Goal: Navigation & Orientation: Find specific page/section

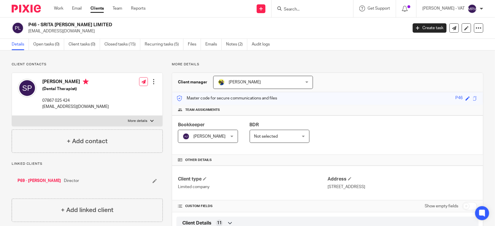
drag, startPoint x: 41, startPoint y: 25, endPoint x: 87, endPoint y: 24, distance: 45.8
click at [87, 24] on h2 "P46 - SRITA [PERSON_NAME] LIMITED" at bounding box center [178, 25] width 300 height 6
copy h2 "SRITA PAUL LIMITED"
click at [239, 47] on link "Notes (2)" at bounding box center [236, 44] width 21 height 11
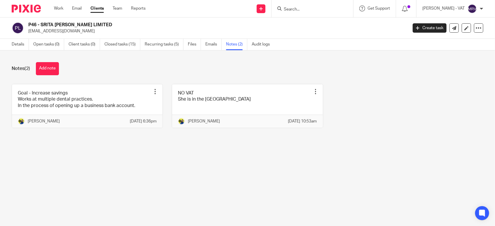
click at [259, 181] on main "P46 - SRITA [PERSON_NAME] LIMITED [EMAIL_ADDRESS][DOMAIN_NAME] Create task Upda…" at bounding box center [247, 113] width 495 height 226
